Goal: Information Seeking & Learning: Learn about a topic

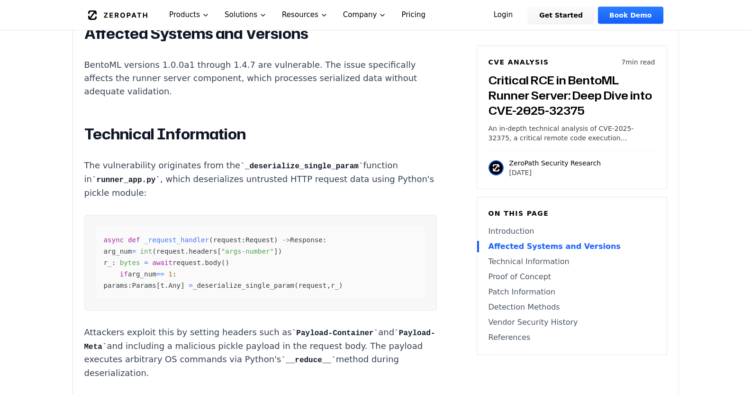
scroll to position [853, 0]
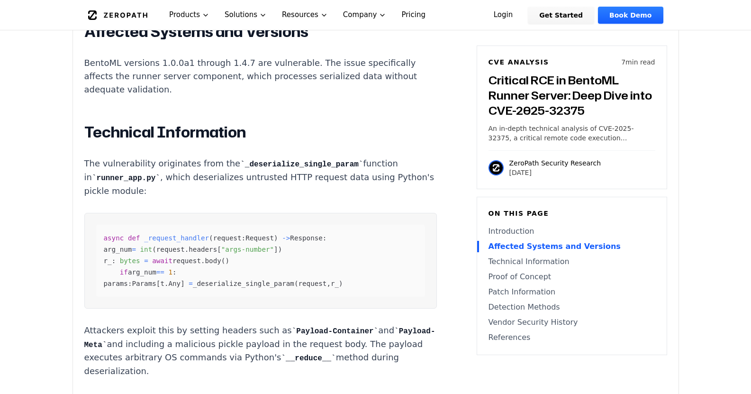
click at [369, 162] on p "The vulnerability originates from the _deserialize_single_param function in run…" at bounding box center [260, 177] width 352 height 41
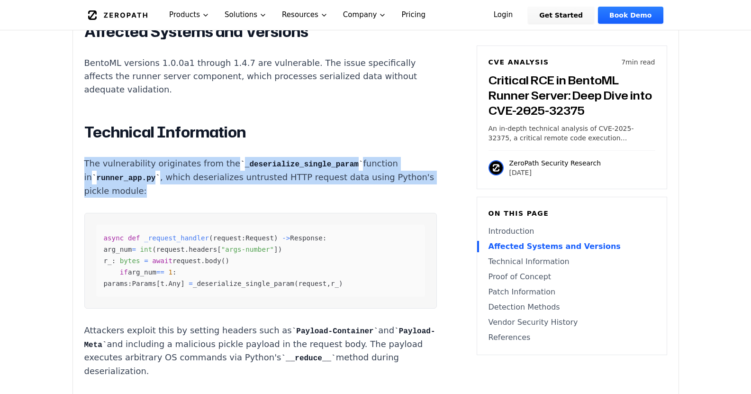
click at [369, 162] on p "The vulnerability originates from the _deserialize_single_param function in run…" at bounding box center [260, 177] width 352 height 41
click at [357, 171] on p "The vulnerability originates from the _deserialize_single_param function in run…" at bounding box center [260, 177] width 352 height 41
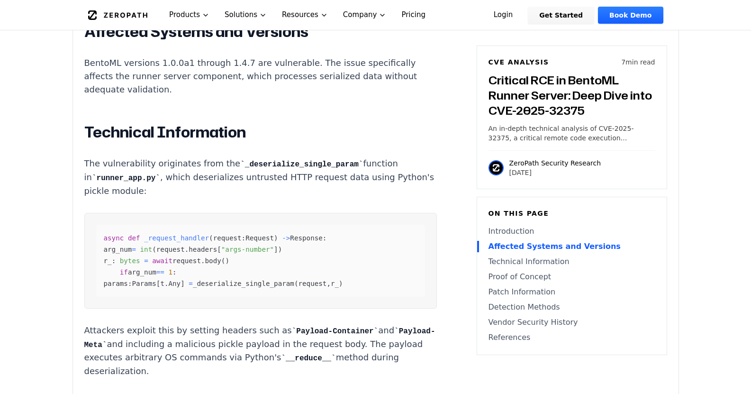
click at [274, 175] on p "The vulnerability originates from the _deserialize_single_param function in run…" at bounding box center [260, 177] width 352 height 41
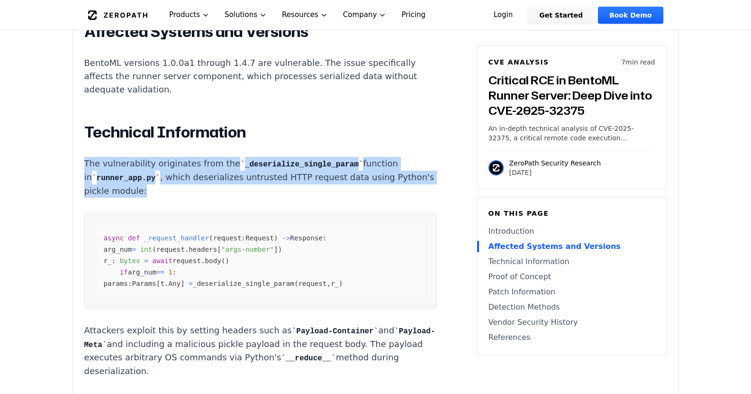
click at [274, 175] on p "The vulnerability originates from the _deserialize_single_param function in run…" at bounding box center [260, 177] width 352 height 41
click at [322, 183] on p "The vulnerability originates from the _deserialize_single_param function in run…" at bounding box center [260, 177] width 352 height 41
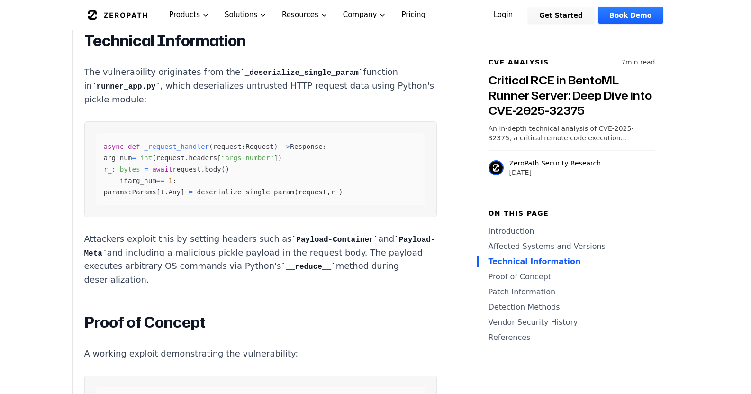
scroll to position [947, 0]
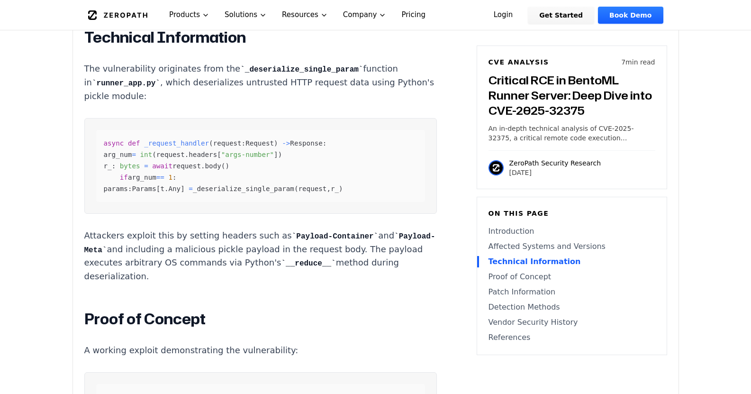
click at [294, 188] on span "_deserialize_single_param" at bounding box center [243, 189] width 101 height 8
drag, startPoint x: 204, startPoint y: 234, endPoint x: 234, endPoint y: 234, distance: 30.8
click at [228, 234] on p "Attackers exploit this by setting headers such as Payload-Container and Payload…" at bounding box center [260, 256] width 352 height 54
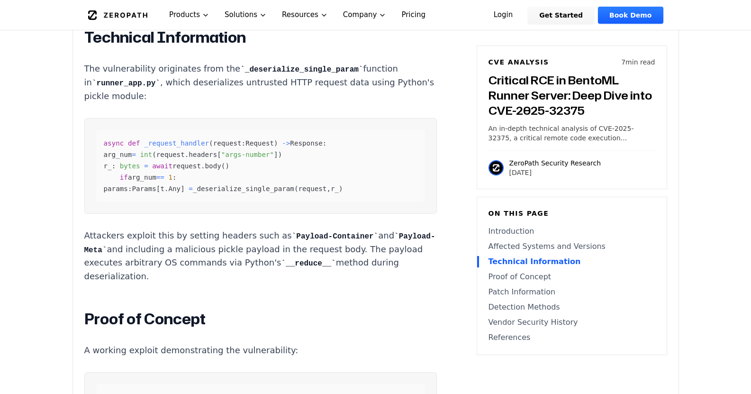
click at [246, 234] on p "Attackers exploit this by setting headers such as Payload-Container and Payload…" at bounding box center [260, 256] width 352 height 54
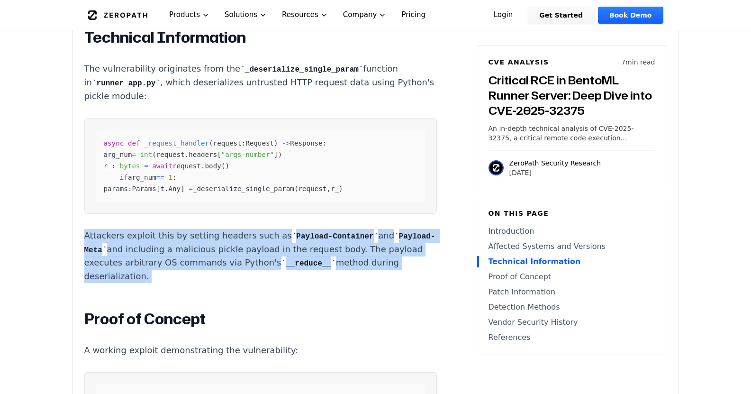
click at [246, 234] on p "Attackers exploit this by setting headers such as Payload-Container and Payload…" at bounding box center [260, 256] width 352 height 54
click at [298, 236] on code "Payload-Container" at bounding box center [335, 236] width 86 height 9
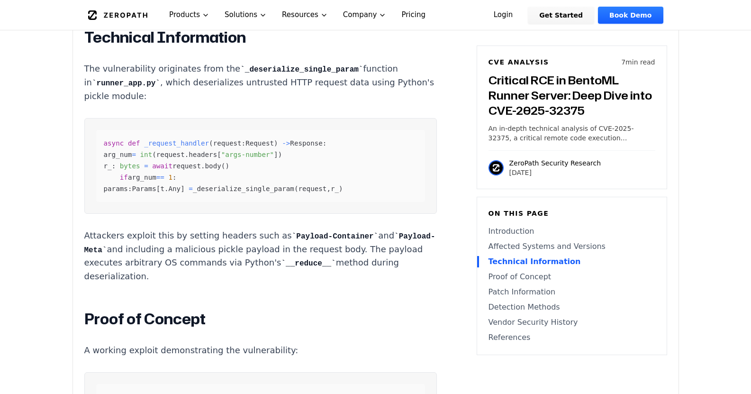
drag, startPoint x: 287, startPoint y: 233, endPoint x: 294, endPoint y: 243, distance: 11.8
click at [293, 242] on p "Attackers exploit this by setting headers such as Payload-Container and Payload…" at bounding box center [260, 256] width 352 height 54
click at [294, 243] on p "Attackers exploit this by setting headers such as Payload-Container and Payload…" at bounding box center [260, 256] width 352 height 54
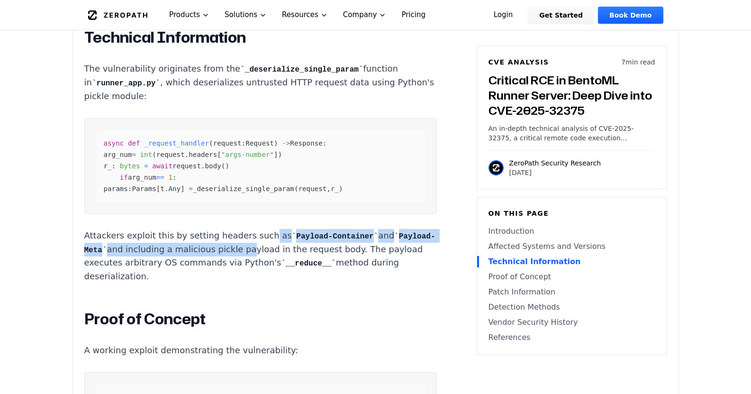
drag, startPoint x: 268, startPoint y: 231, endPoint x: 293, endPoint y: 248, distance: 30.7
click at [289, 247] on p "Attackers exploit this by setting headers such as Payload-Container and Payload…" at bounding box center [260, 256] width 352 height 54
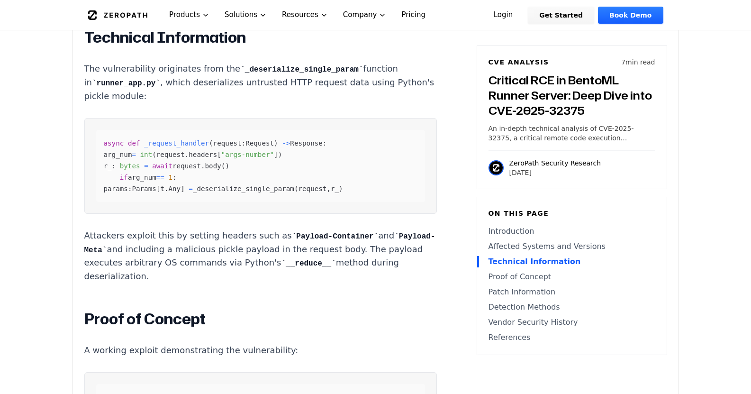
click at [293, 248] on p "Attackers exploit this by setting headers such as Payload-Container and Payload…" at bounding box center [260, 256] width 352 height 54
drag, startPoint x: 262, startPoint y: 234, endPoint x: 291, endPoint y: 244, distance: 30.4
click at [281, 241] on p "Attackers exploit this by setting headers such as Payload-Container and Payload…" at bounding box center [260, 256] width 352 height 54
click at [291, 244] on p "Attackers exploit this by setting headers such as Payload-Container and Payload…" at bounding box center [260, 256] width 352 height 54
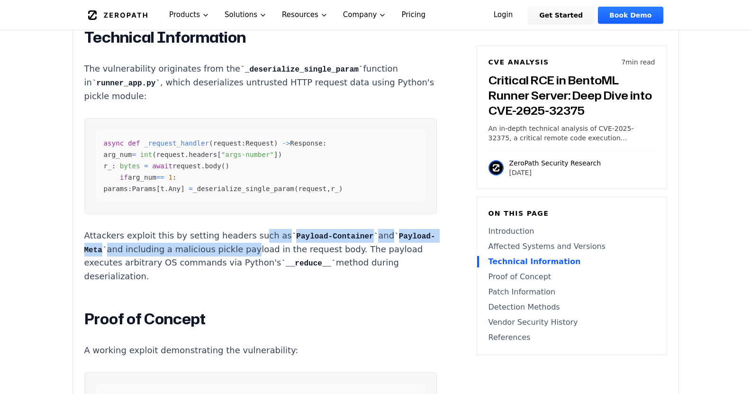
drag, startPoint x: 258, startPoint y: 234, endPoint x: 305, endPoint y: 250, distance: 49.6
click at [300, 250] on p "Attackers exploit this by setting headers such as Payload-Container and Payload…" at bounding box center [260, 256] width 352 height 54
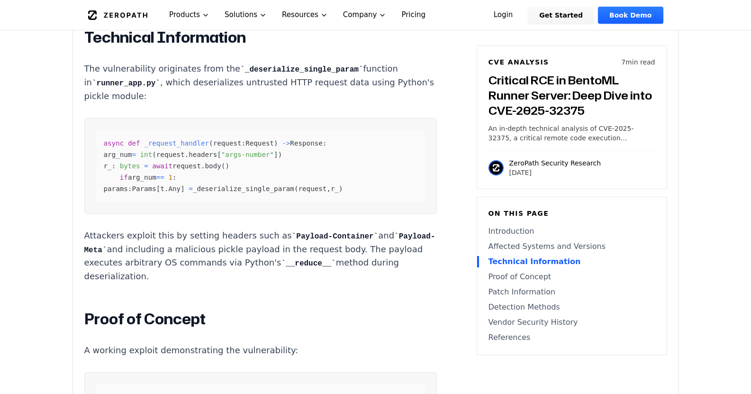
click at [305, 250] on p "Attackers exploit this by setting headers such as Payload-Container and Payload…" at bounding box center [260, 256] width 352 height 54
drag, startPoint x: 268, startPoint y: 243, endPoint x: 346, endPoint y: 253, distance: 78.3
click at [342, 253] on p "Attackers exploit this by setting headers such as Payload-Container and Payload…" at bounding box center [260, 256] width 352 height 54
click at [347, 252] on p "Attackers exploit this by setting headers such as Payload-Container and Payload…" at bounding box center [260, 256] width 352 height 54
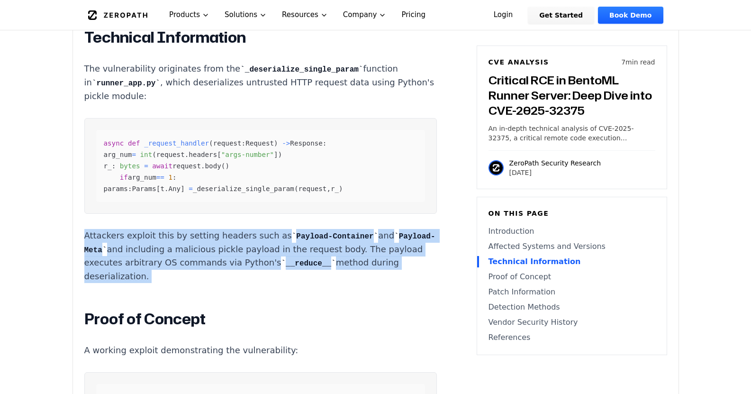
click at [347, 252] on p "Attackers exploit this by setting headers such as Payload-Container and Payload…" at bounding box center [260, 256] width 352 height 54
click at [359, 252] on p "Attackers exploit this by setting headers such as Payload-Container and Payload…" at bounding box center [260, 256] width 352 height 54
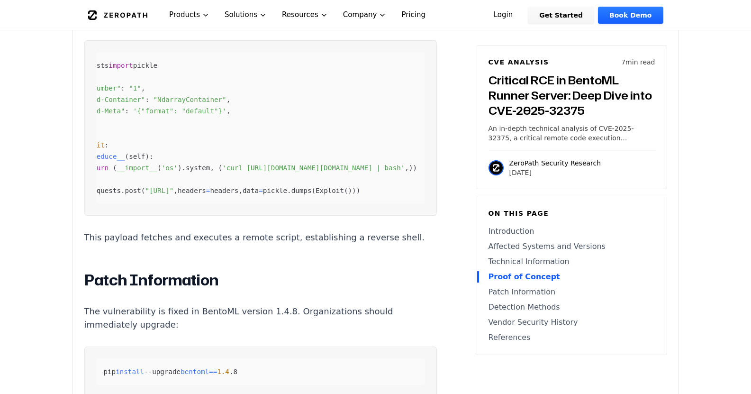
scroll to position [0, 0]
